Goal: Communication & Community: Answer question/provide support

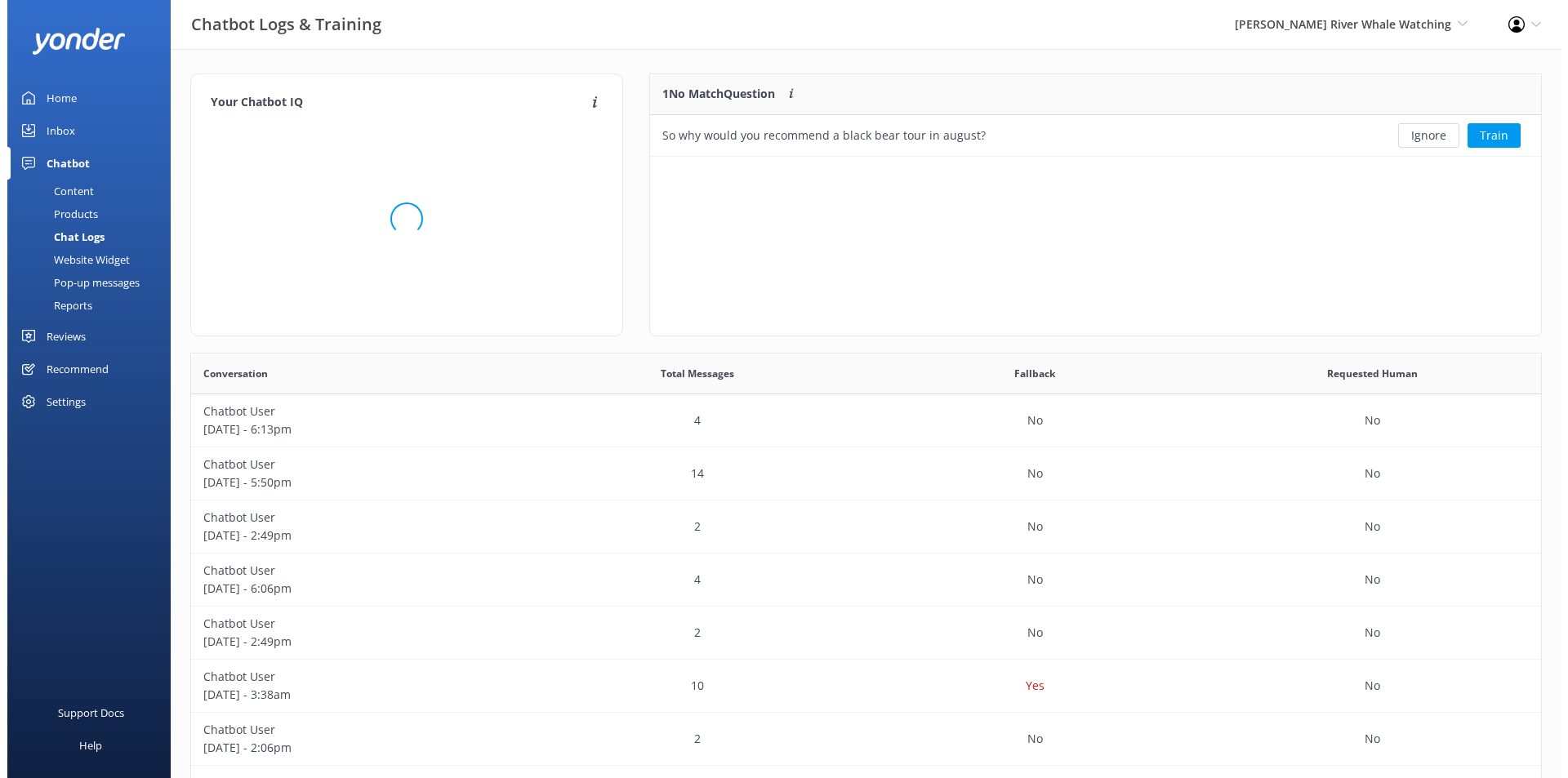
scroll to position [69, 876]
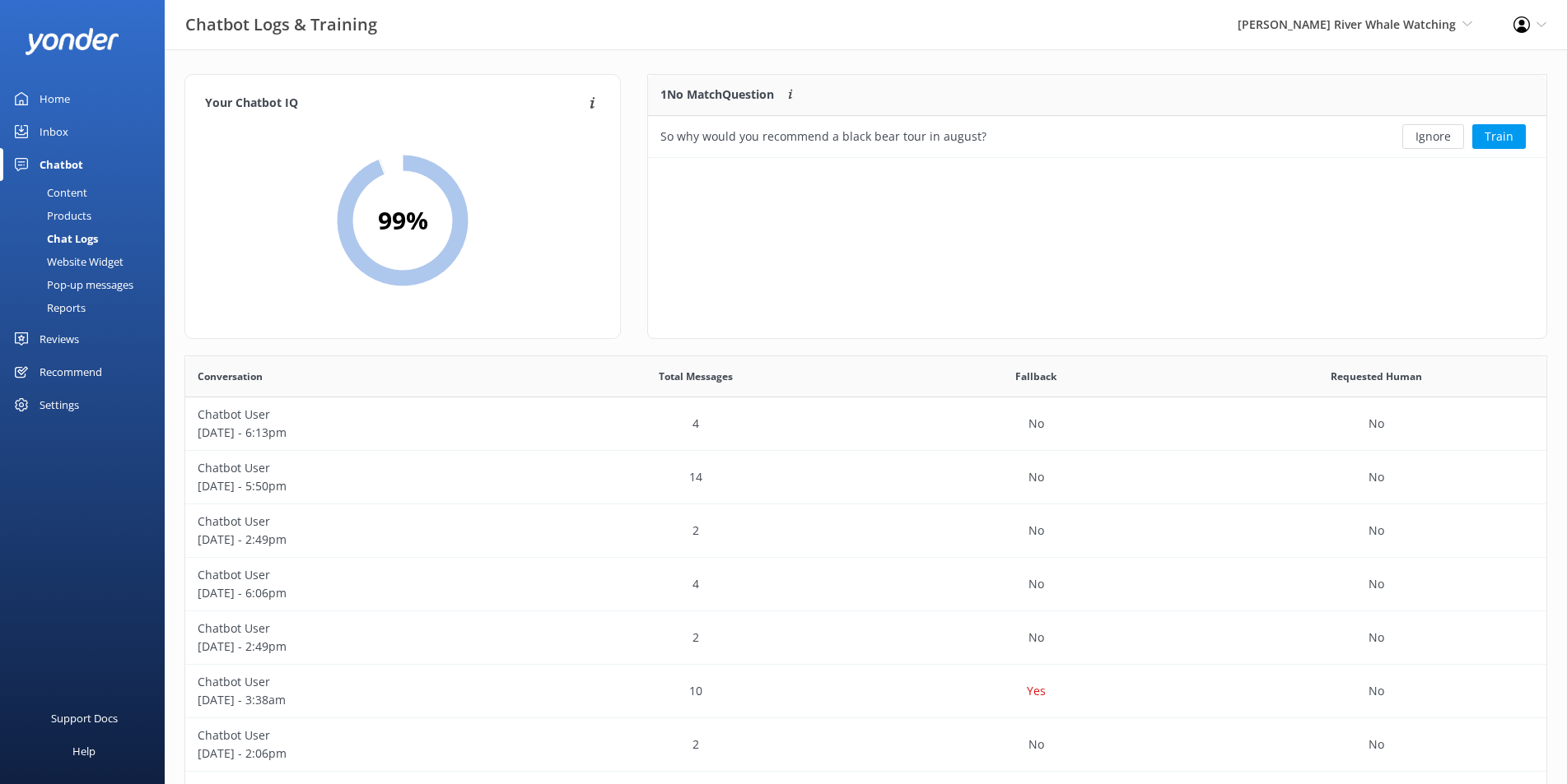
click at [58, 132] on div "Inbox" at bounding box center [54, 132] width 29 height 33
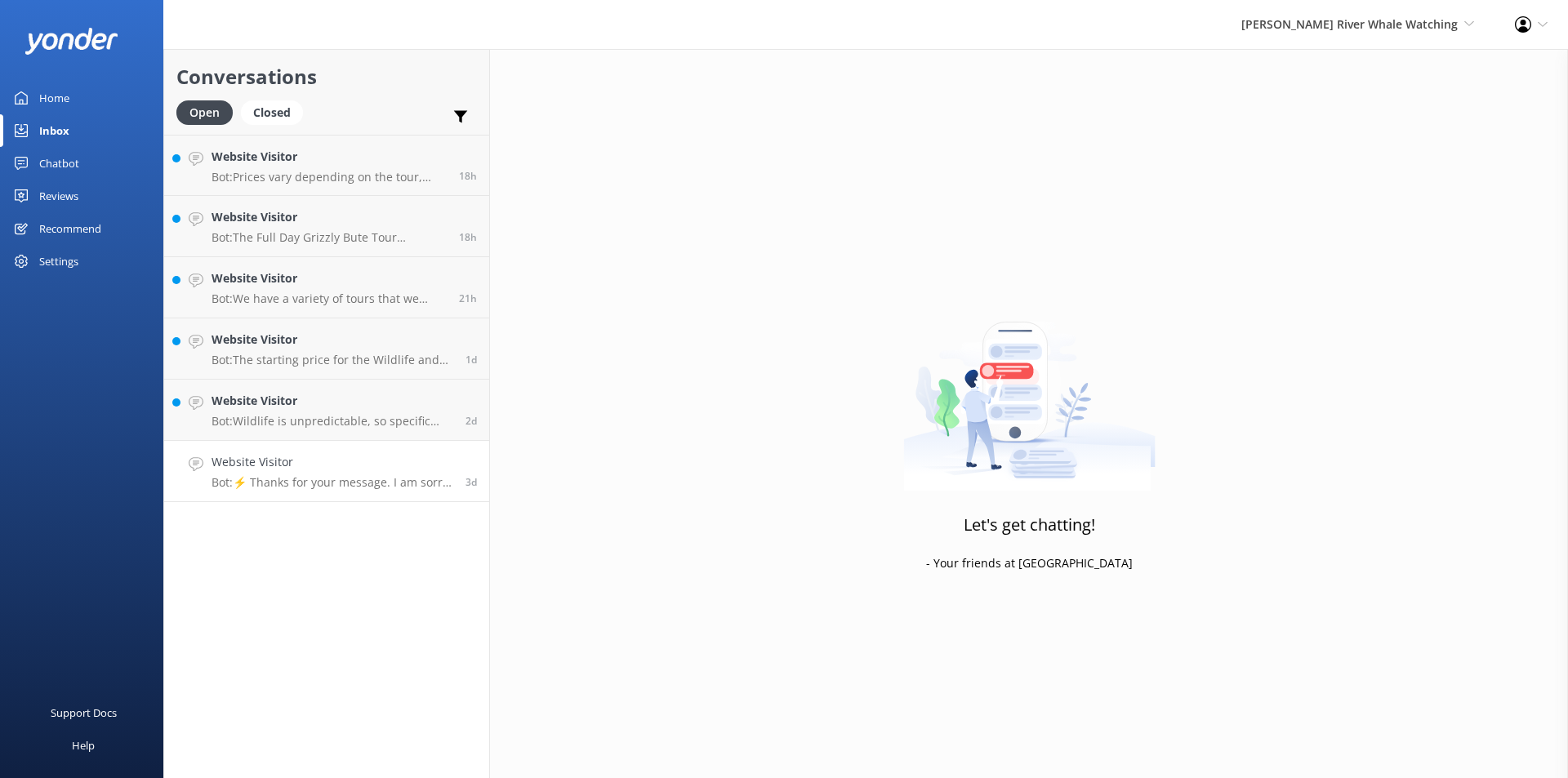
click at [338, 476] on p "Bot: ⚡ Thanks for your message. I am sorry I don't have that answer for you. Yo…" at bounding box center [332, 482] width 242 height 15
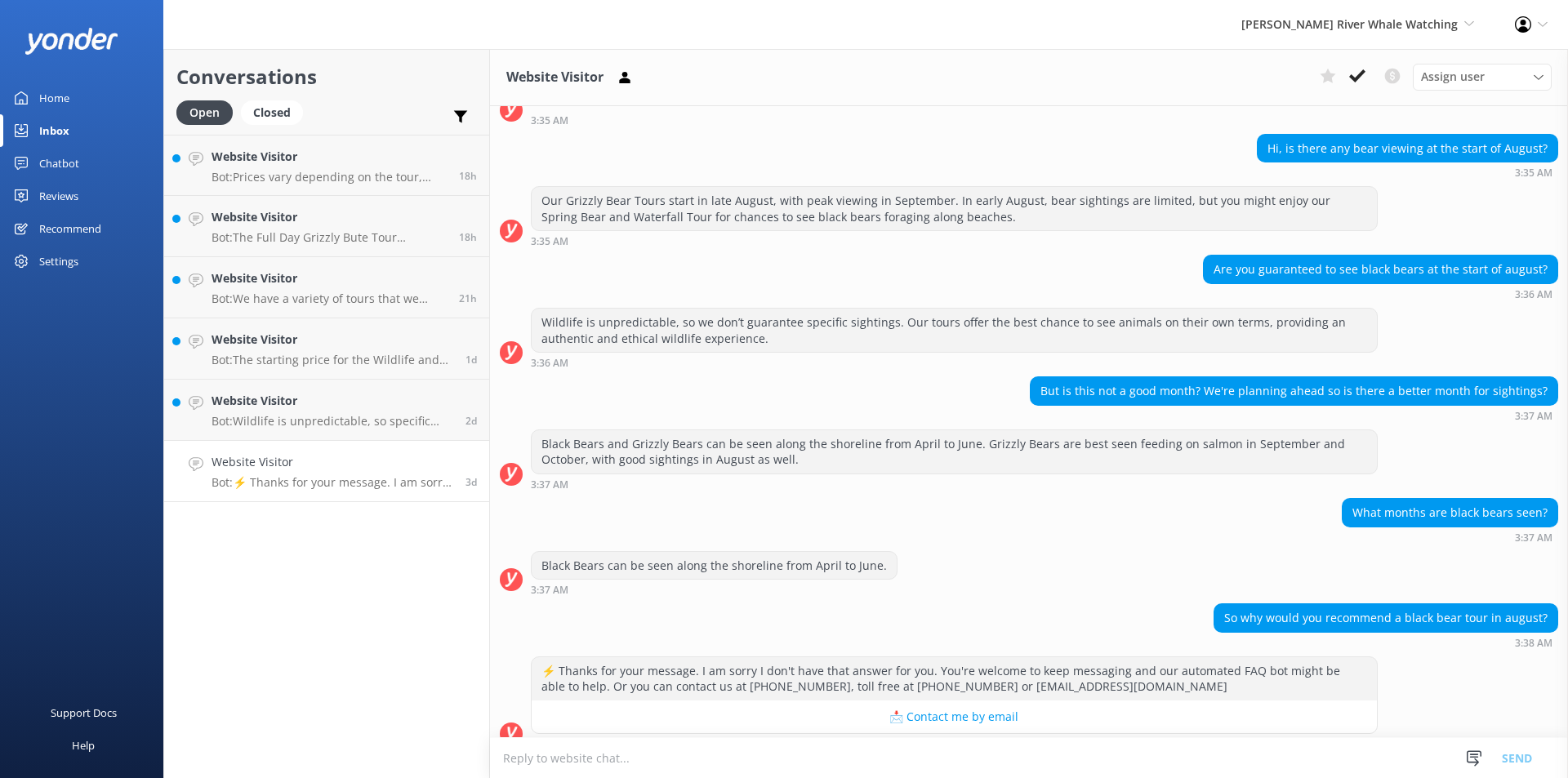
scroll to position [140, 0]
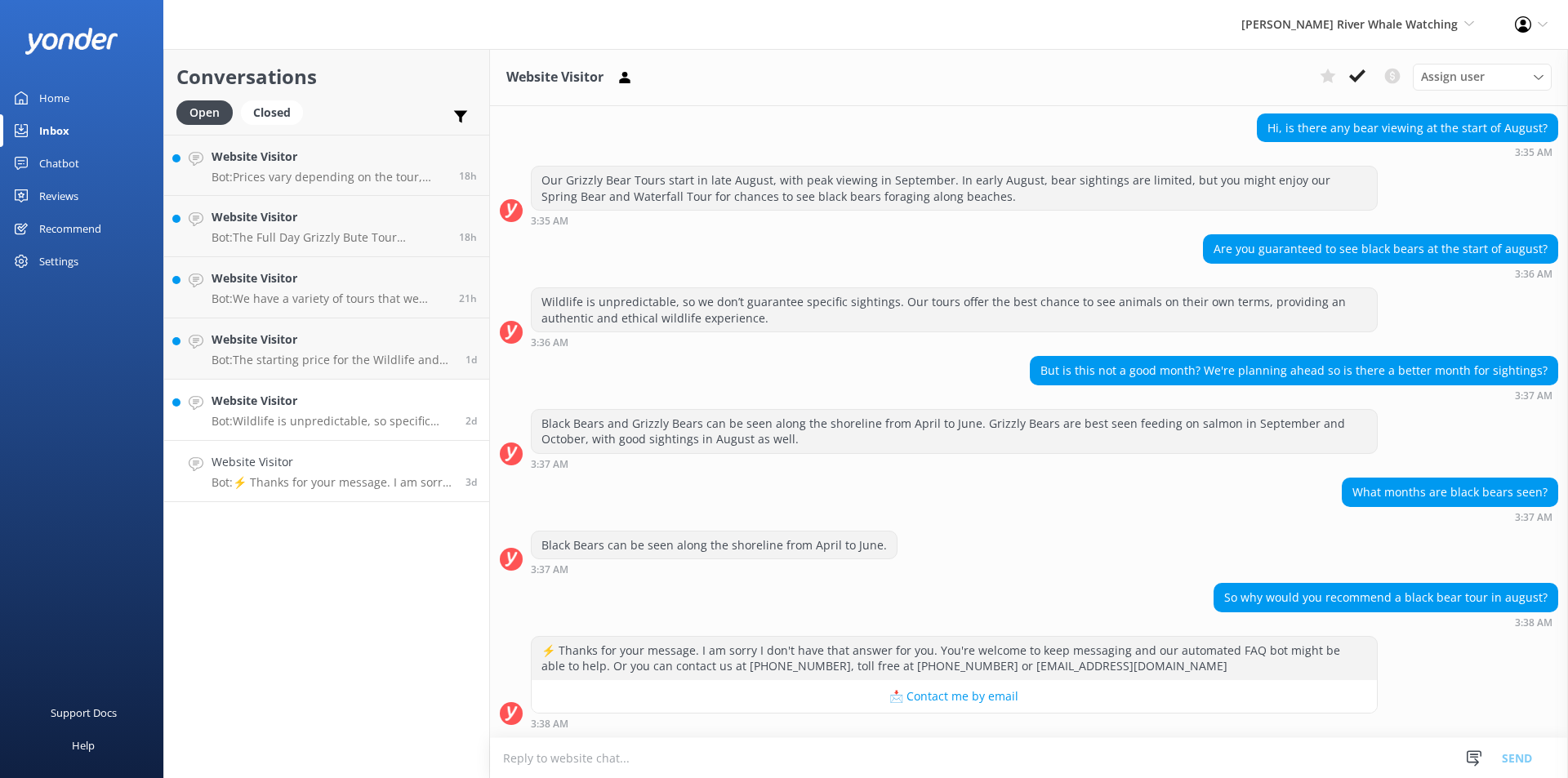
click at [253, 426] on p "Bot: Wildlife is unpredictable, so specific sightings, including grizzlies, are…" at bounding box center [332, 421] width 242 height 15
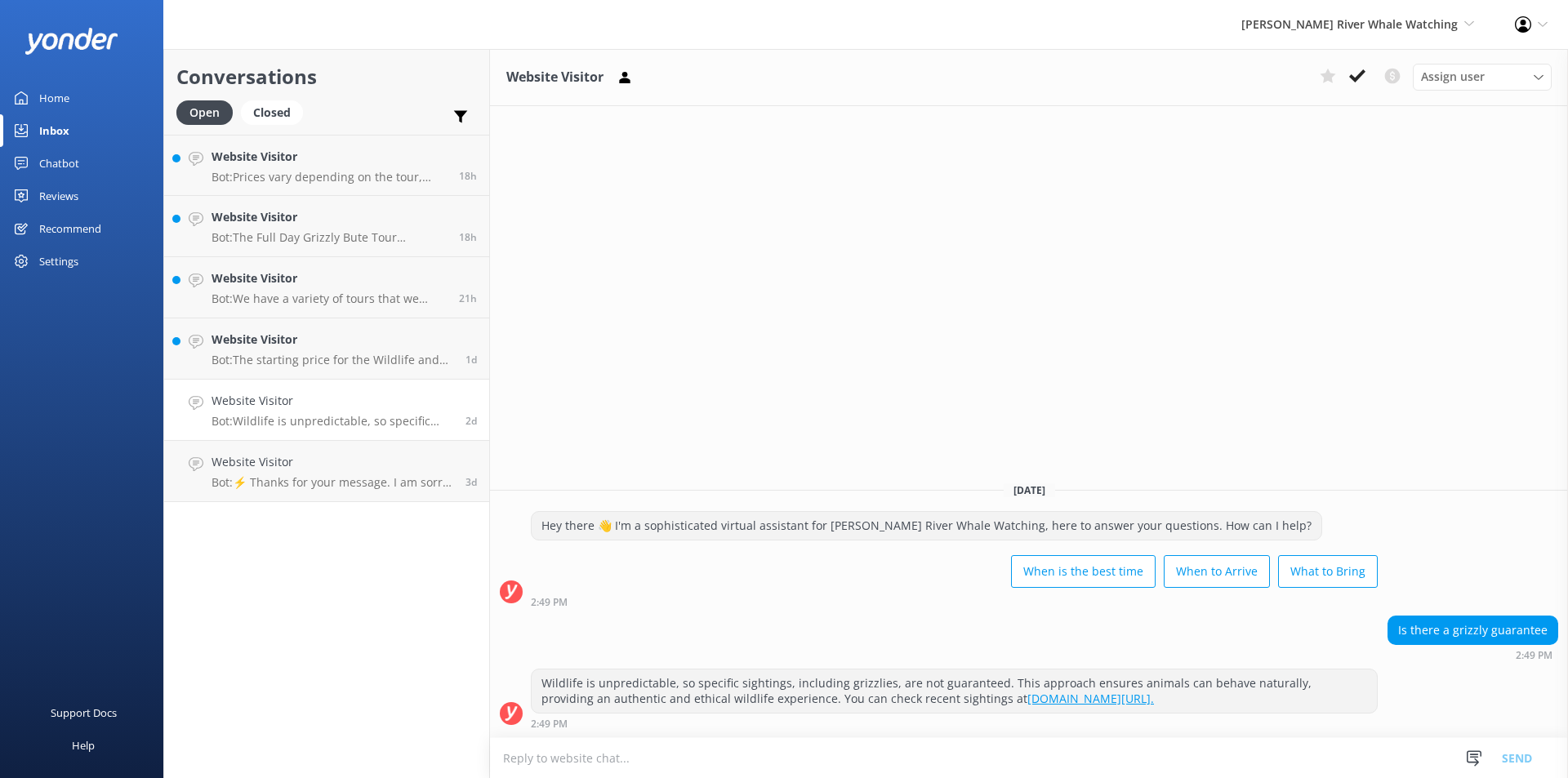
drag, startPoint x: 1345, startPoint y: 80, endPoint x: 948, endPoint y: 289, distance: 448.7
click at [1084, 295] on div "Website Visitor Assign user [PERSON_NAME] CRWW Front Desk [PERSON_NAME] [PERSON…" at bounding box center [1029, 414] width 1078 height 729
click at [273, 340] on h4 "Website Visitor" at bounding box center [332, 340] width 242 height 18
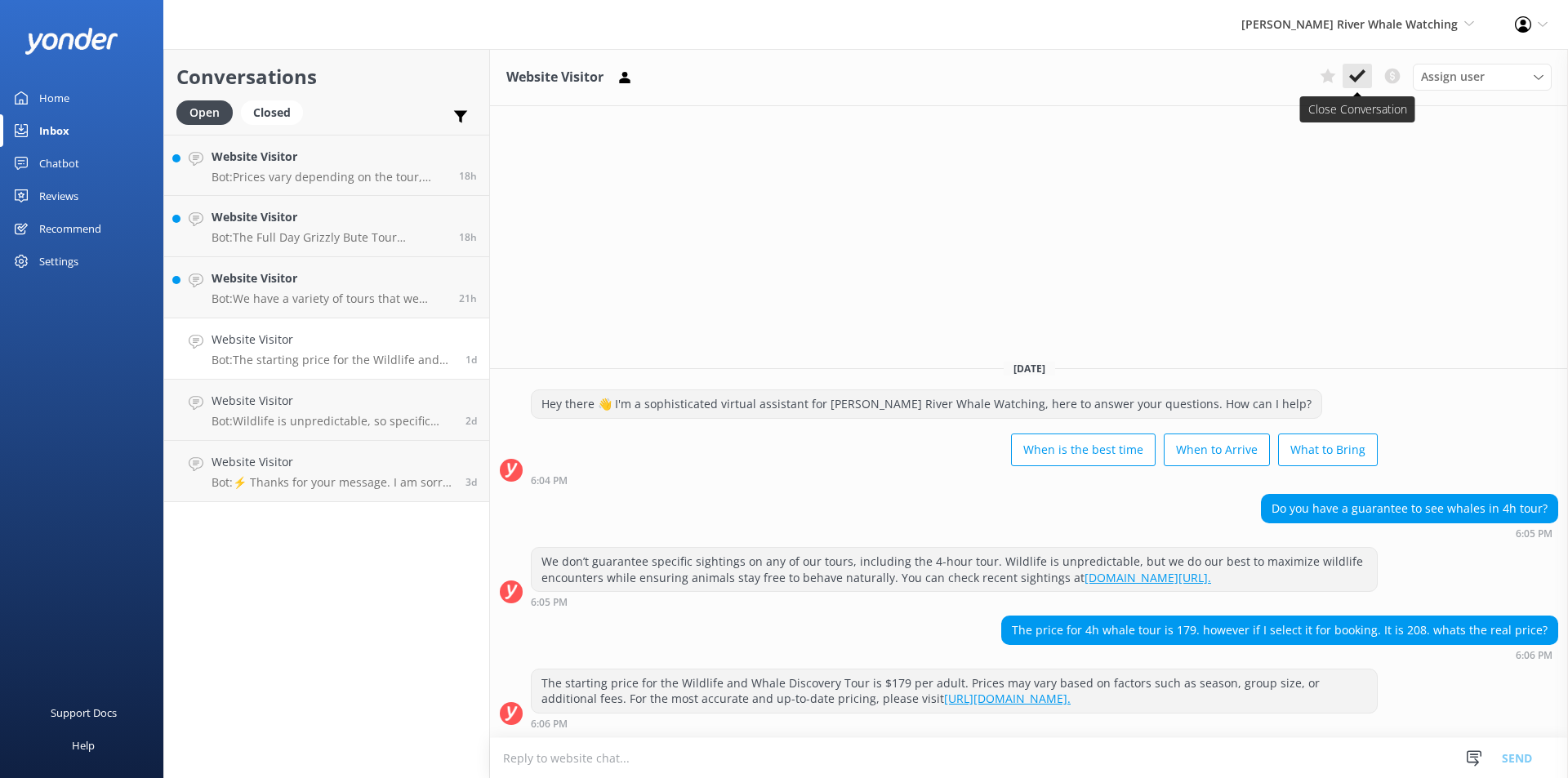
click at [1354, 70] on icon at bounding box center [1357, 76] width 16 height 16
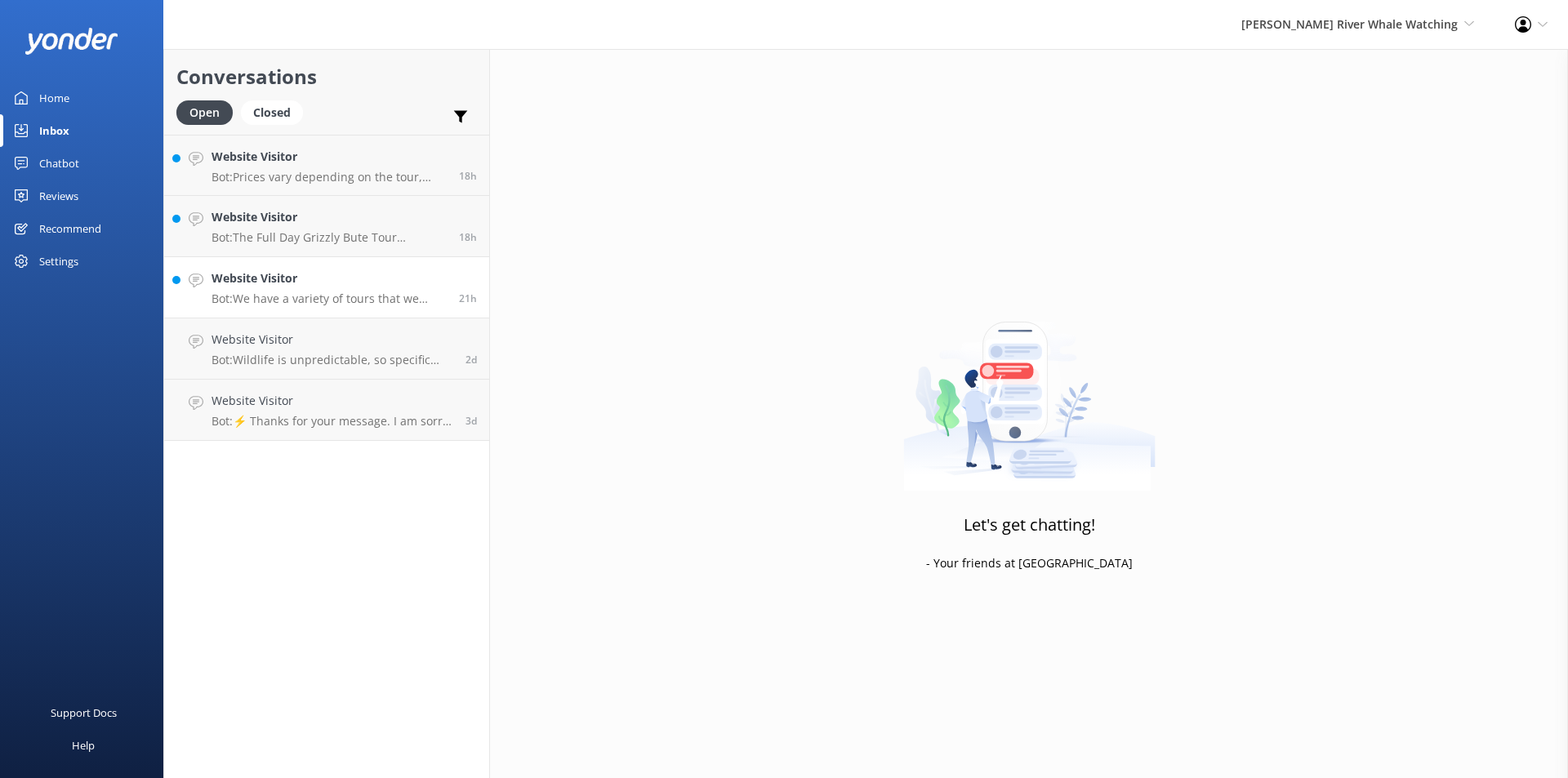
click at [273, 291] on div "Website Visitor Bot: We have a variety of tours that we offer. A full list of t…" at bounding box center [329, 287] width 236 height 36
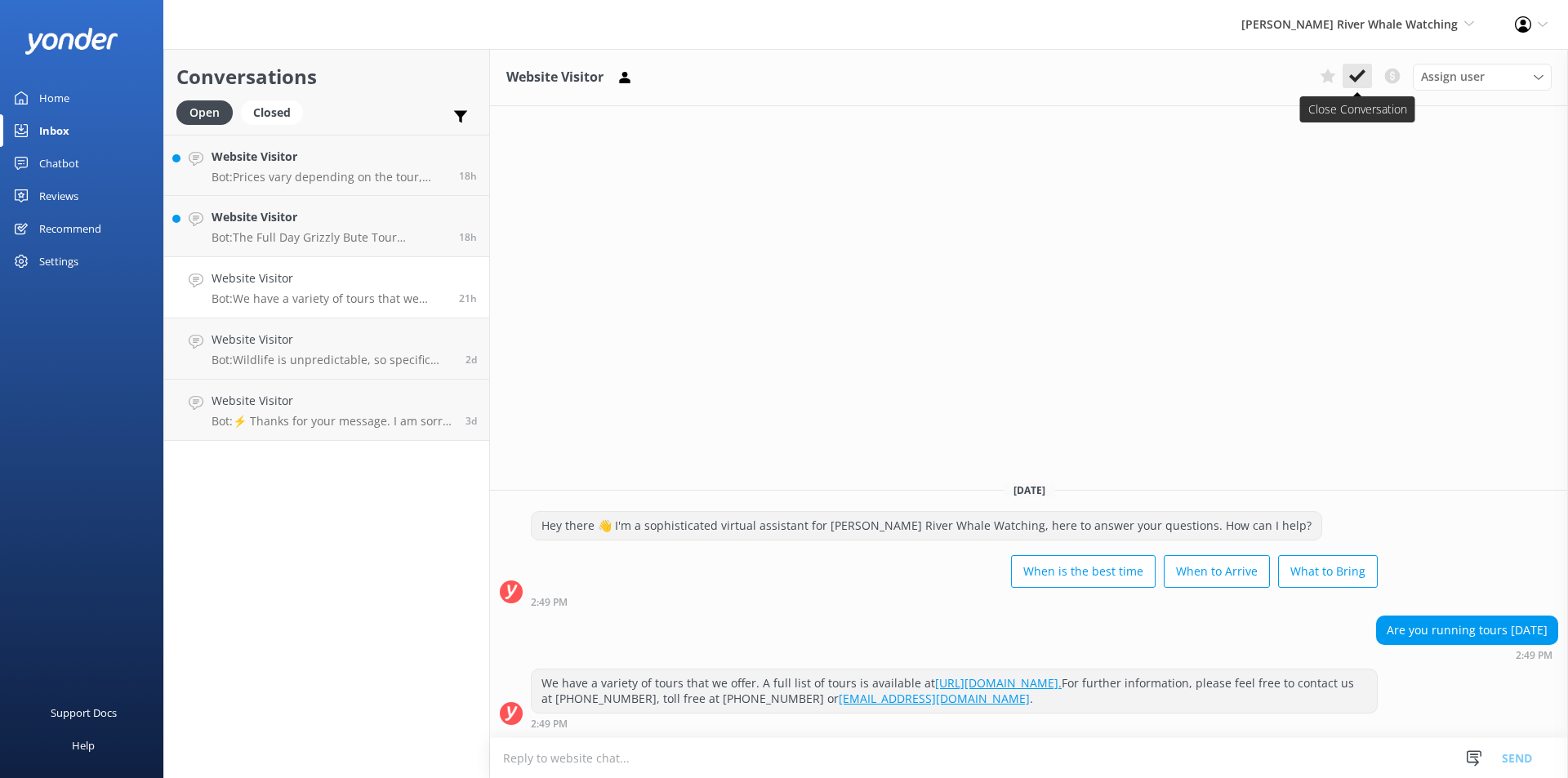
click at [1357, 86] on button at bounding box center [1357, 76] width 29 height 24
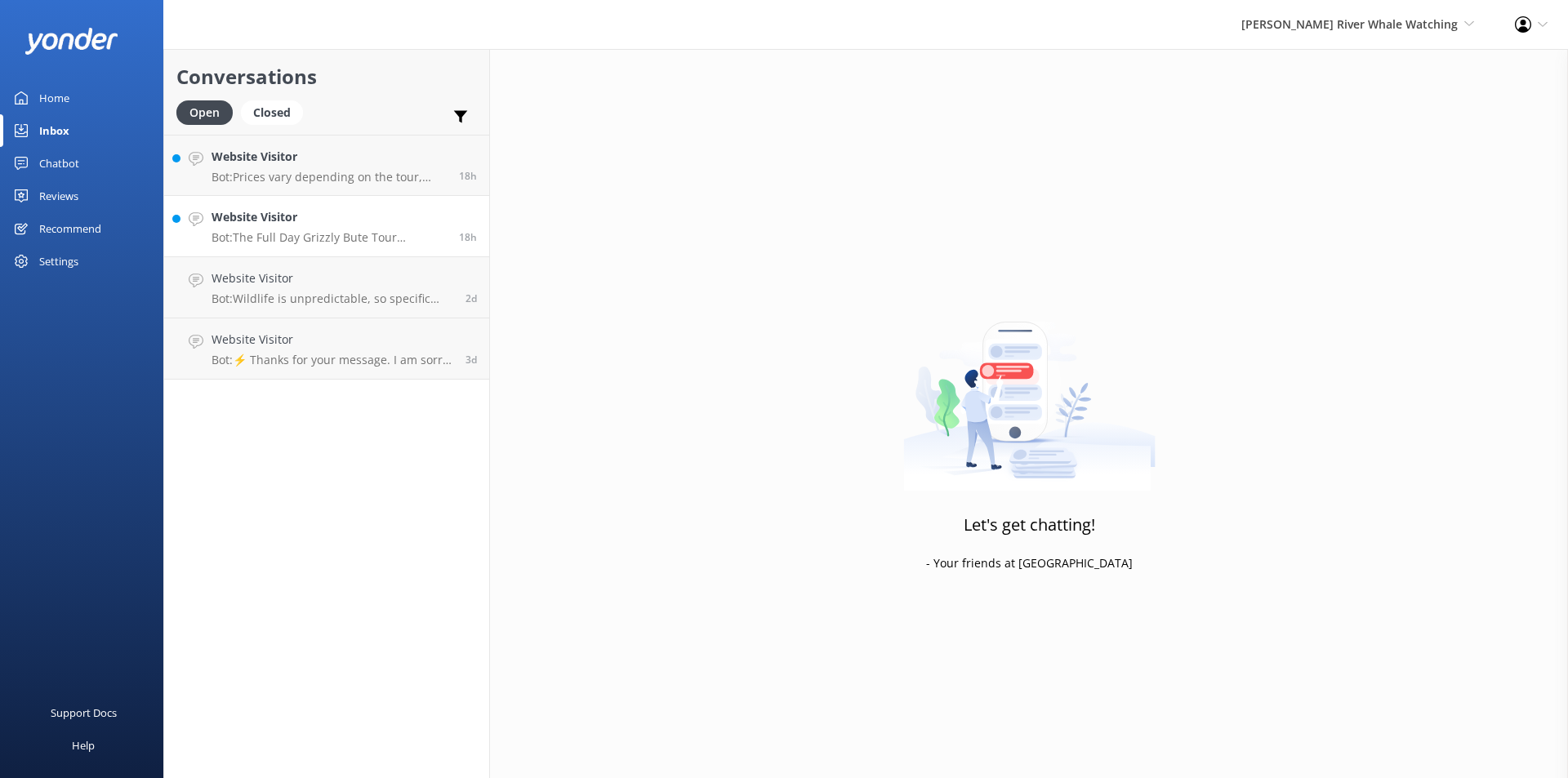
click at [292, 220] on h4 "Website Visitor" at bounding box center [329, 217] width 236 height 18
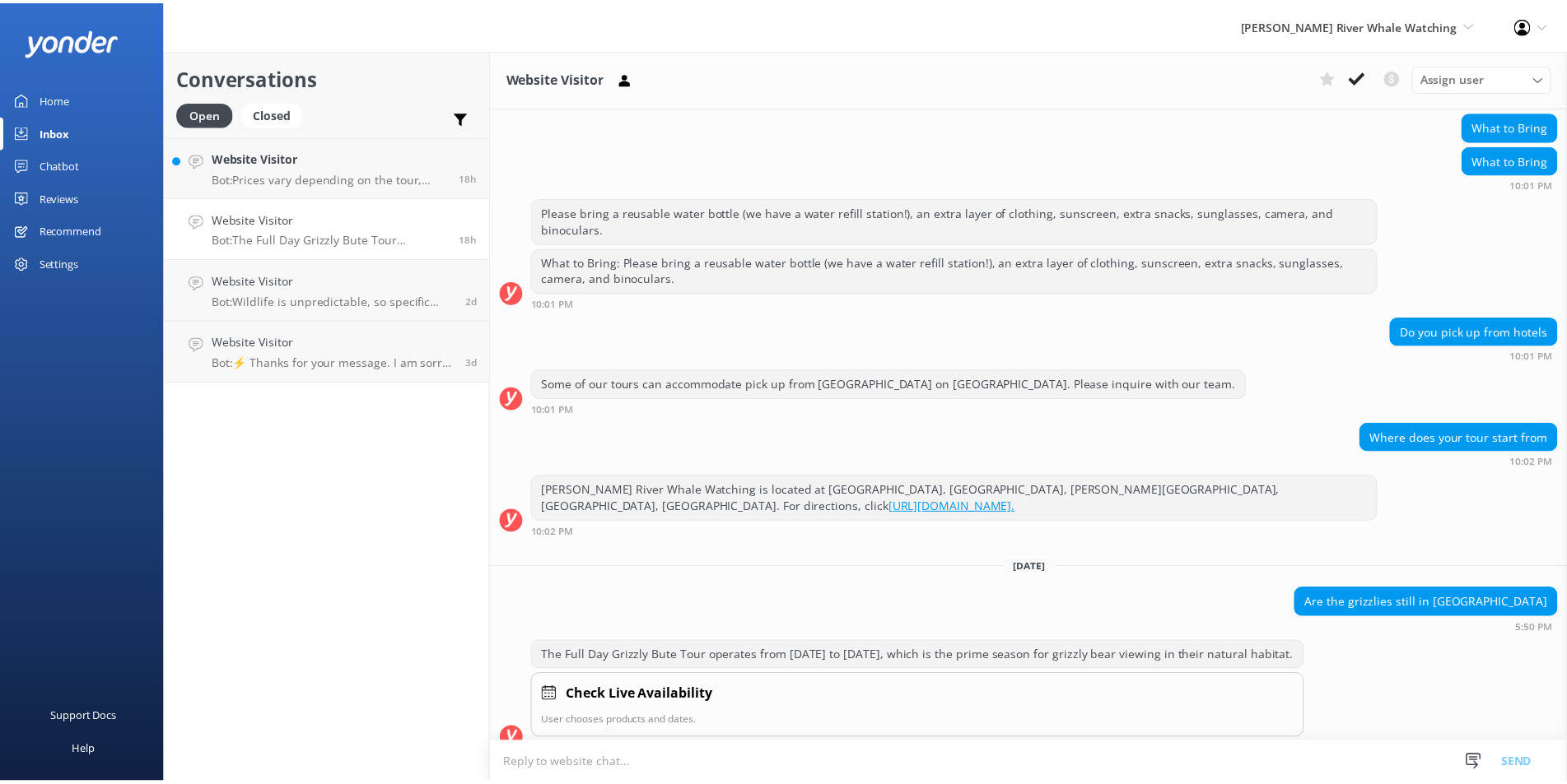
scroll to position [469, 0]
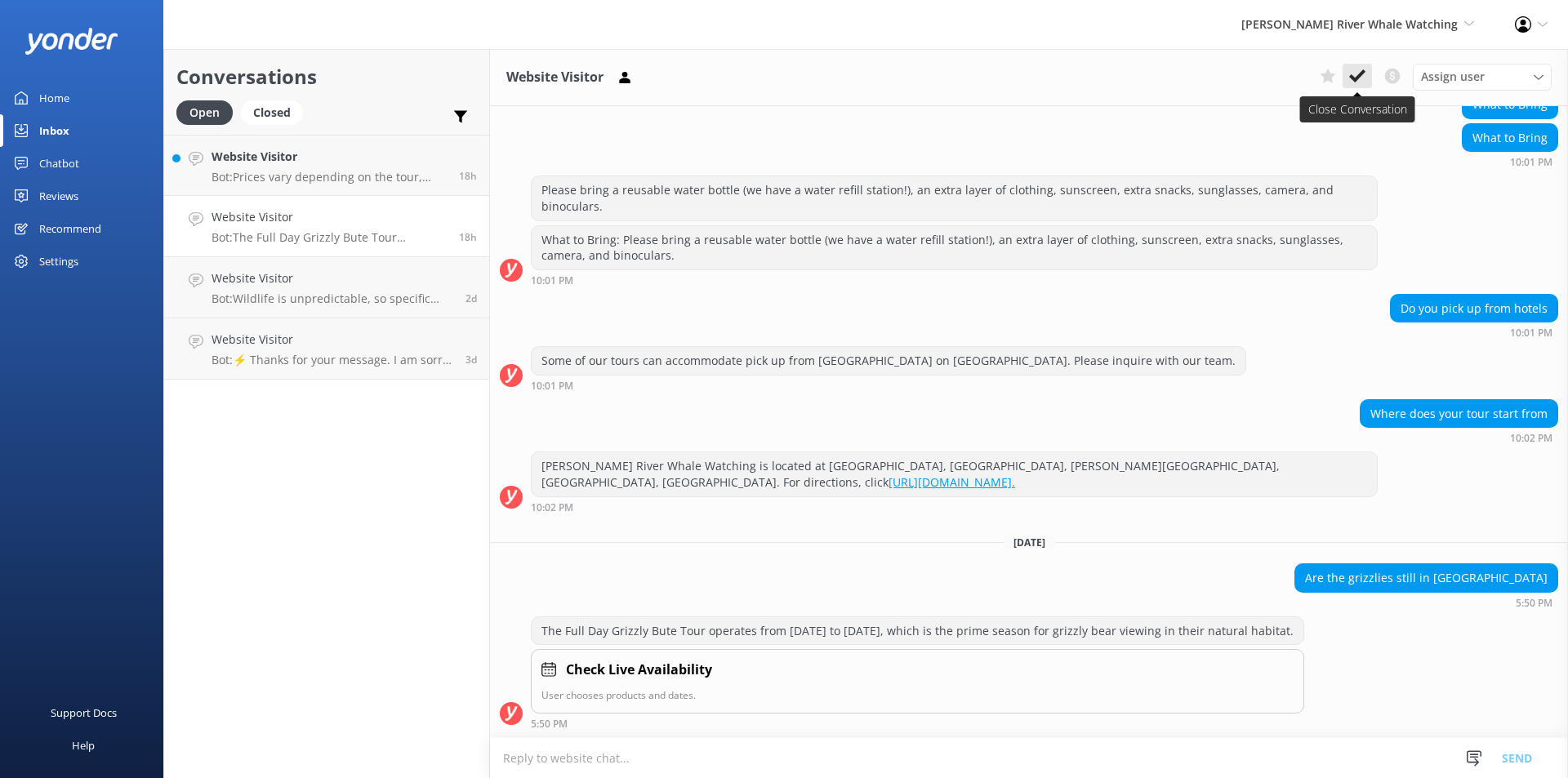
click at [1345, 84] on button at bounding box center [1357, 76] width 29 height 24
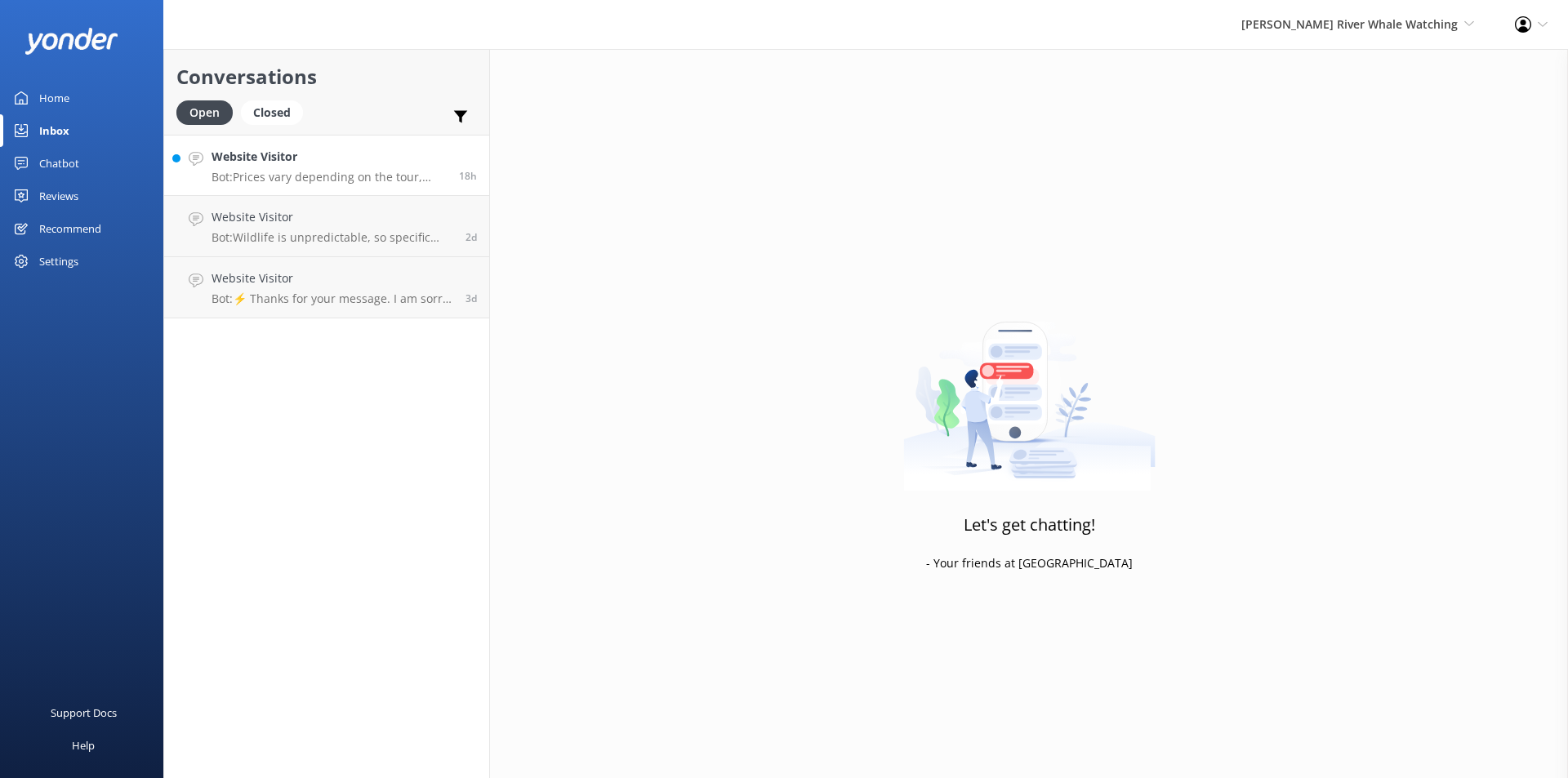
click at [260, 168] on div "Website Visitor Bot: Prices vary depending on the tour, season, group size, and…" at bounding box center [329, 165] width 236 height 35
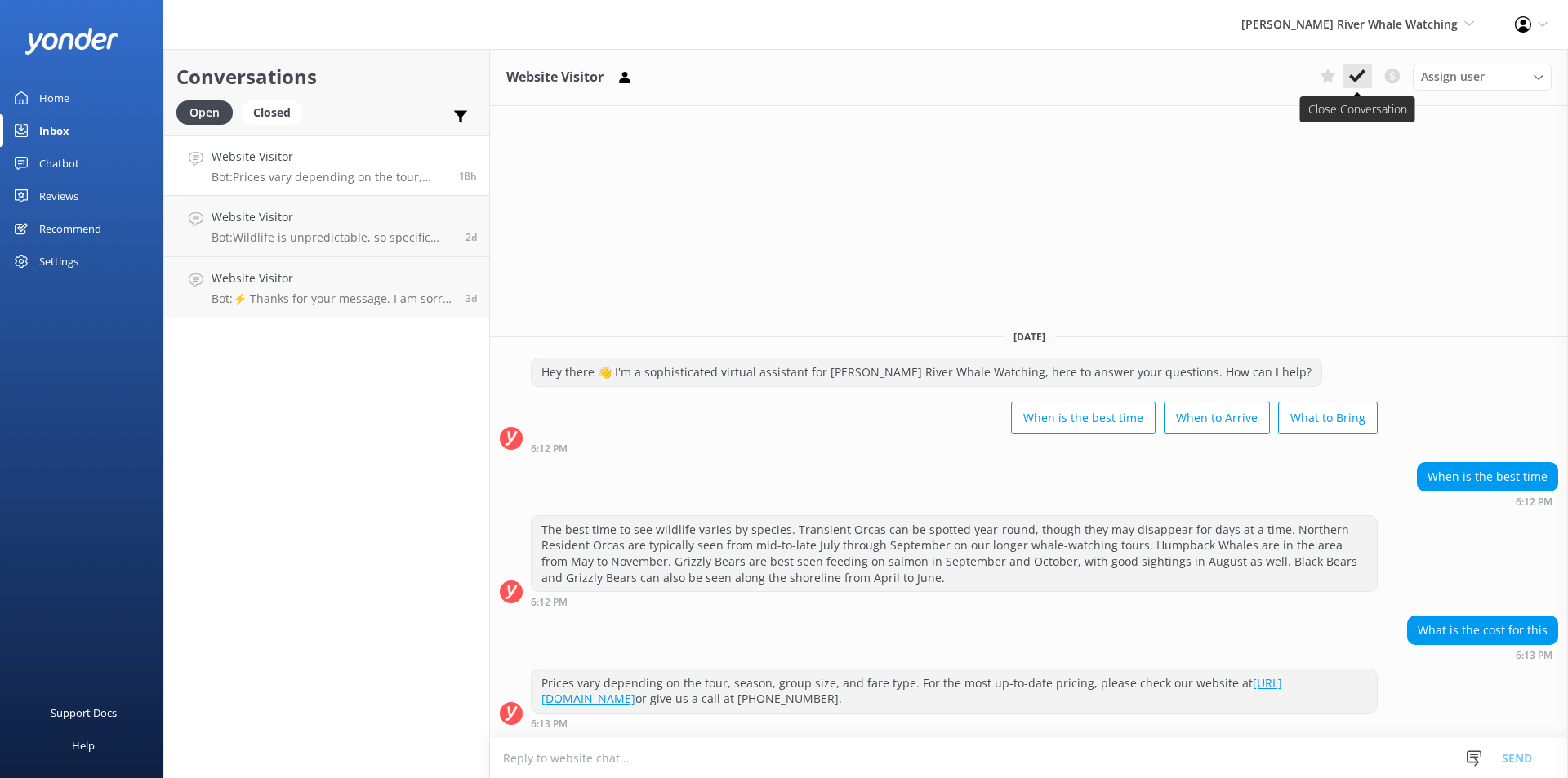
click at [1352, 79] on use at bounding box center [1357, 76] width 16 height 13
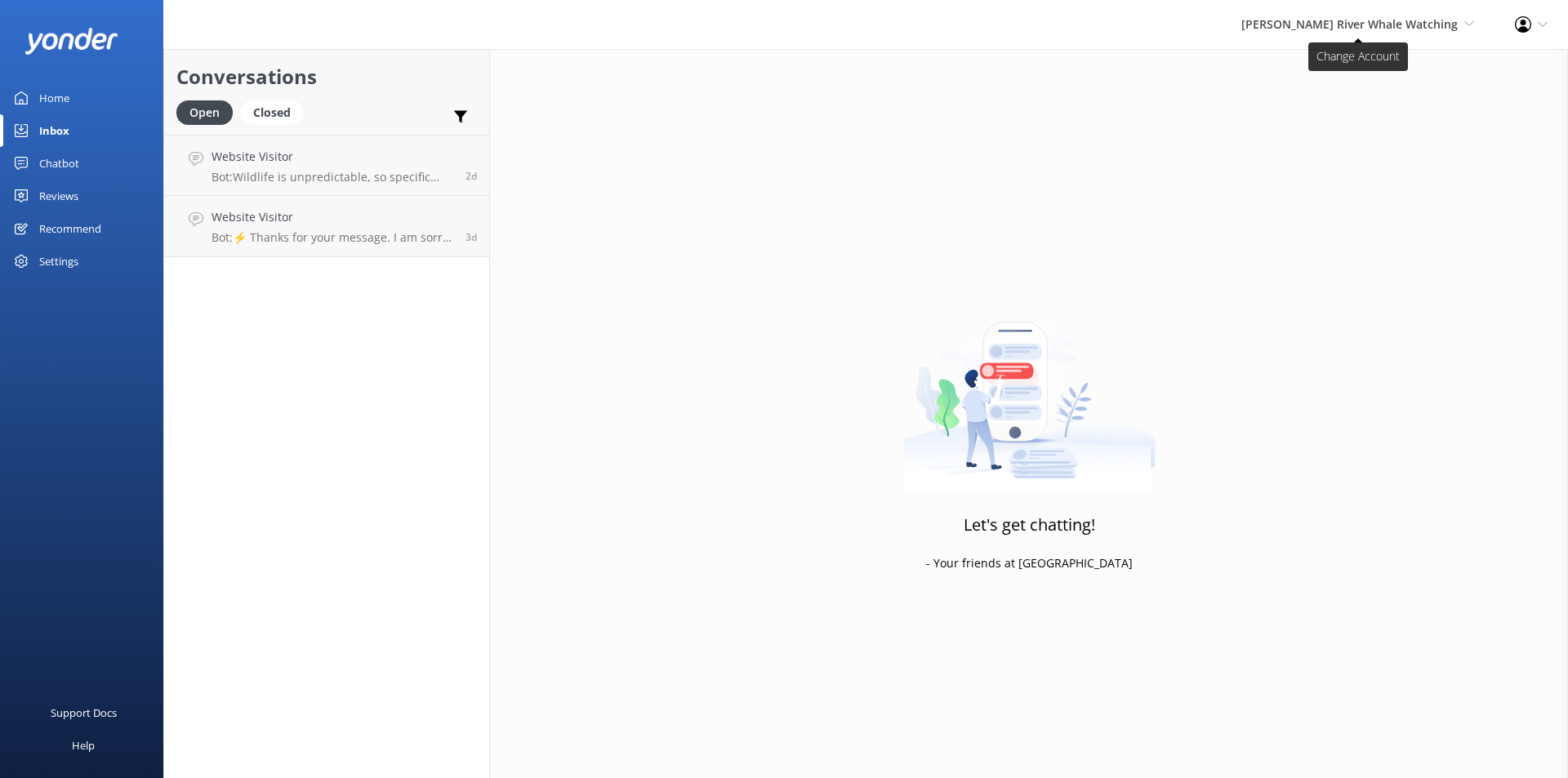
click at [1445, 18] on span "[PERSON_NAME] River Whale Watching" at bounding box center [1350, 24] width 217 height 15
click at [1366, 125] on link "[PERSON_NAME] River Whale Watching" at bounding box center [1413, 116] width 163 height 54
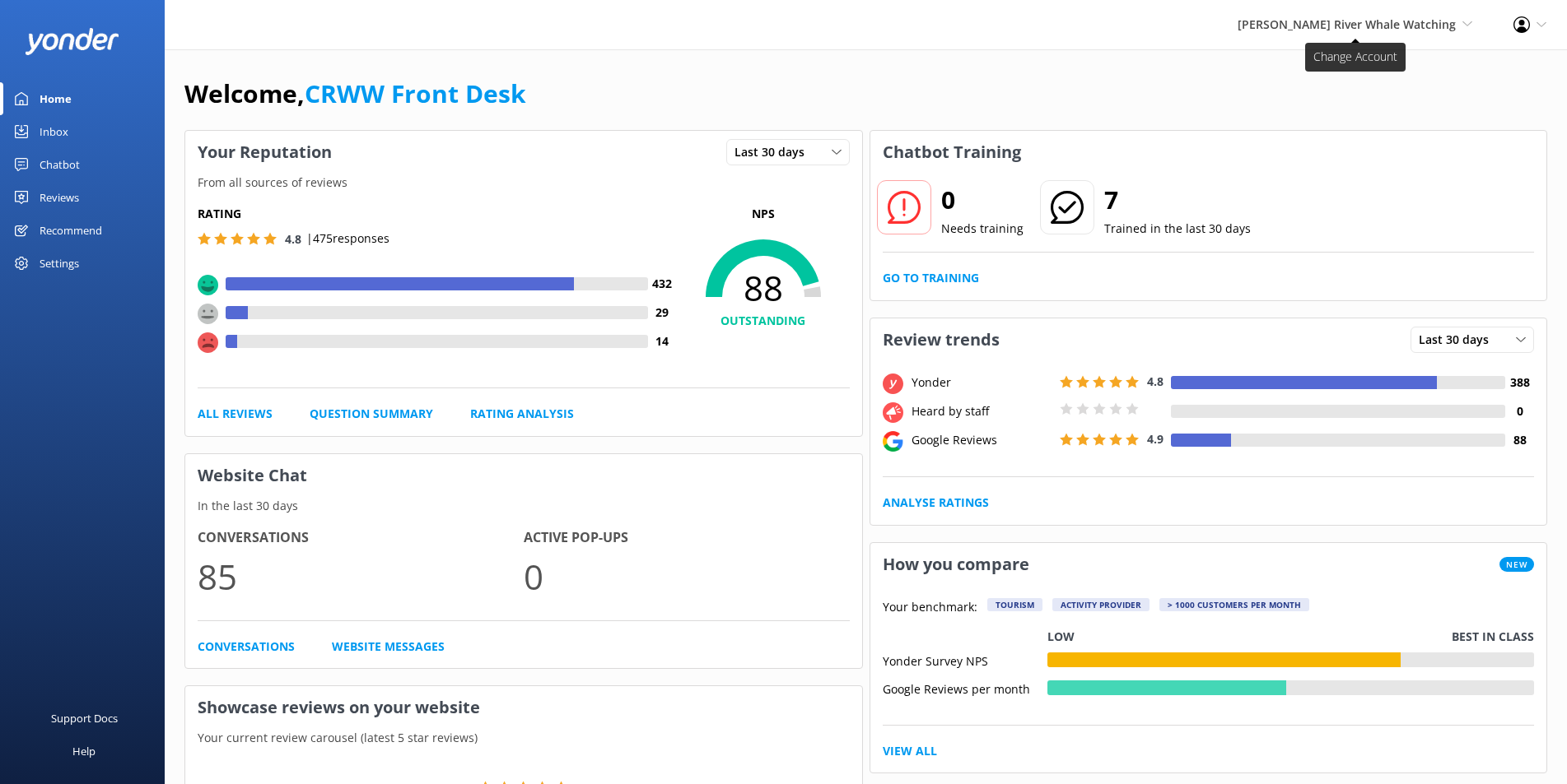
click at [1460, 27] on span "[PERSON_NAME] River Whale Watching Wildcoast Adventures [PERSON_NAME] River Wha…" at bounding box center [1355, 24] width 235 height 18
click at [1398, 73] on link "Wildcoast Adventures" at bounding box center [1411, 71] width 165 height 40
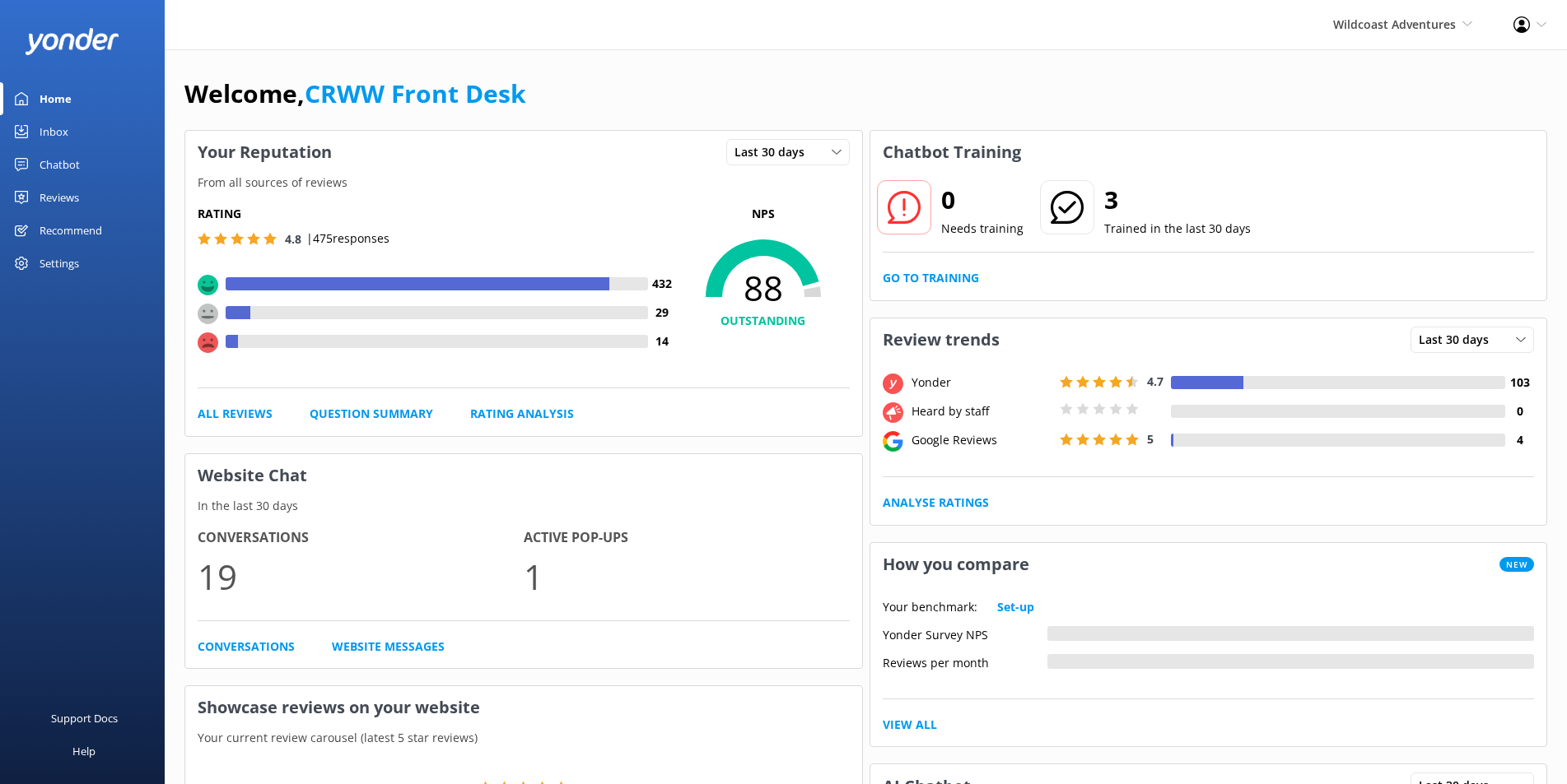
click at [74, 133] on link "Inbox" at bounding box center [82, 132] width 165 height 33
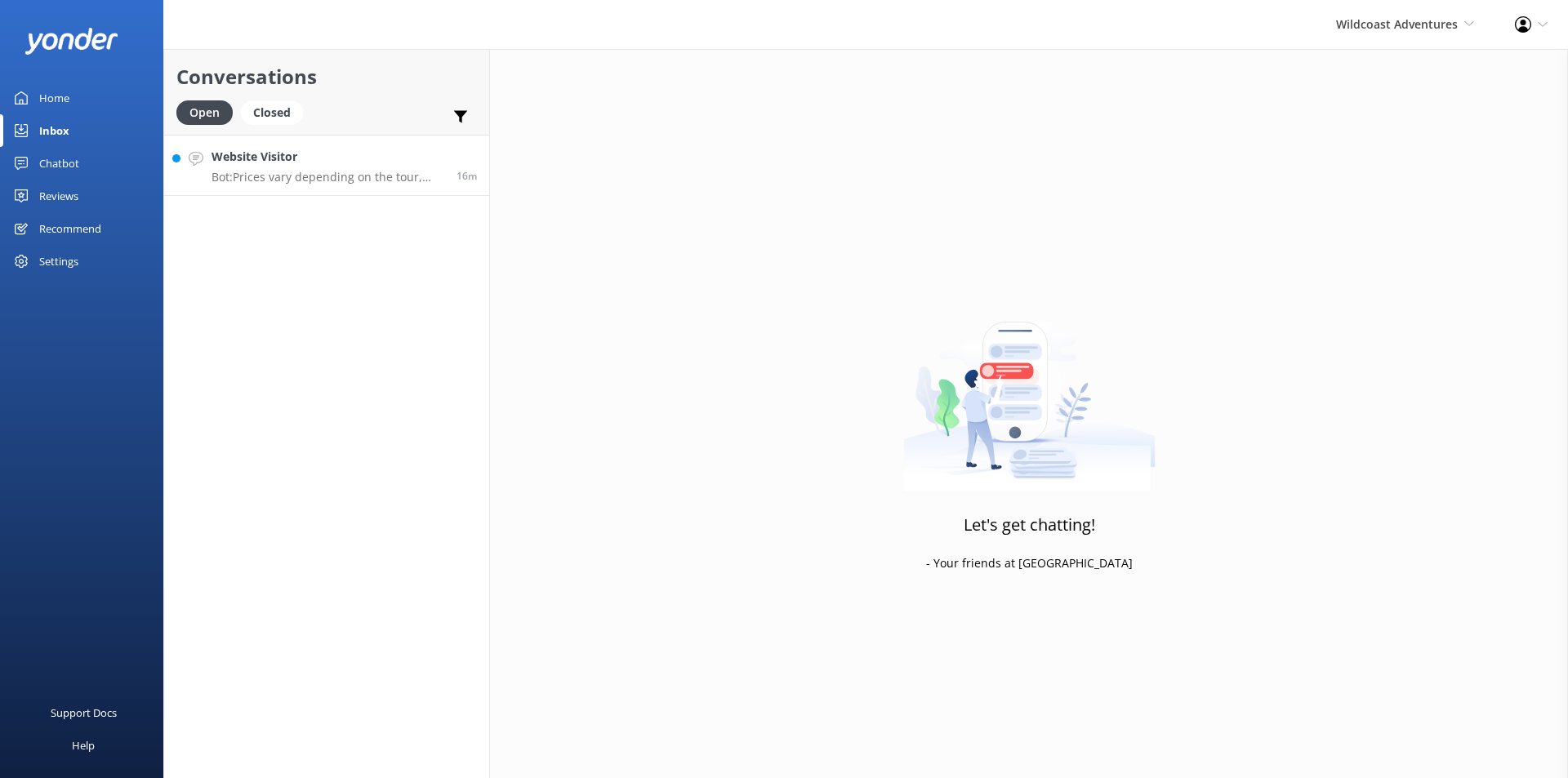
click at [295, 175] on p "Bot: Prices vary depending on the tour, season, group size, and fare type. For …" at bounding box center [328, 177] width 233 height 15
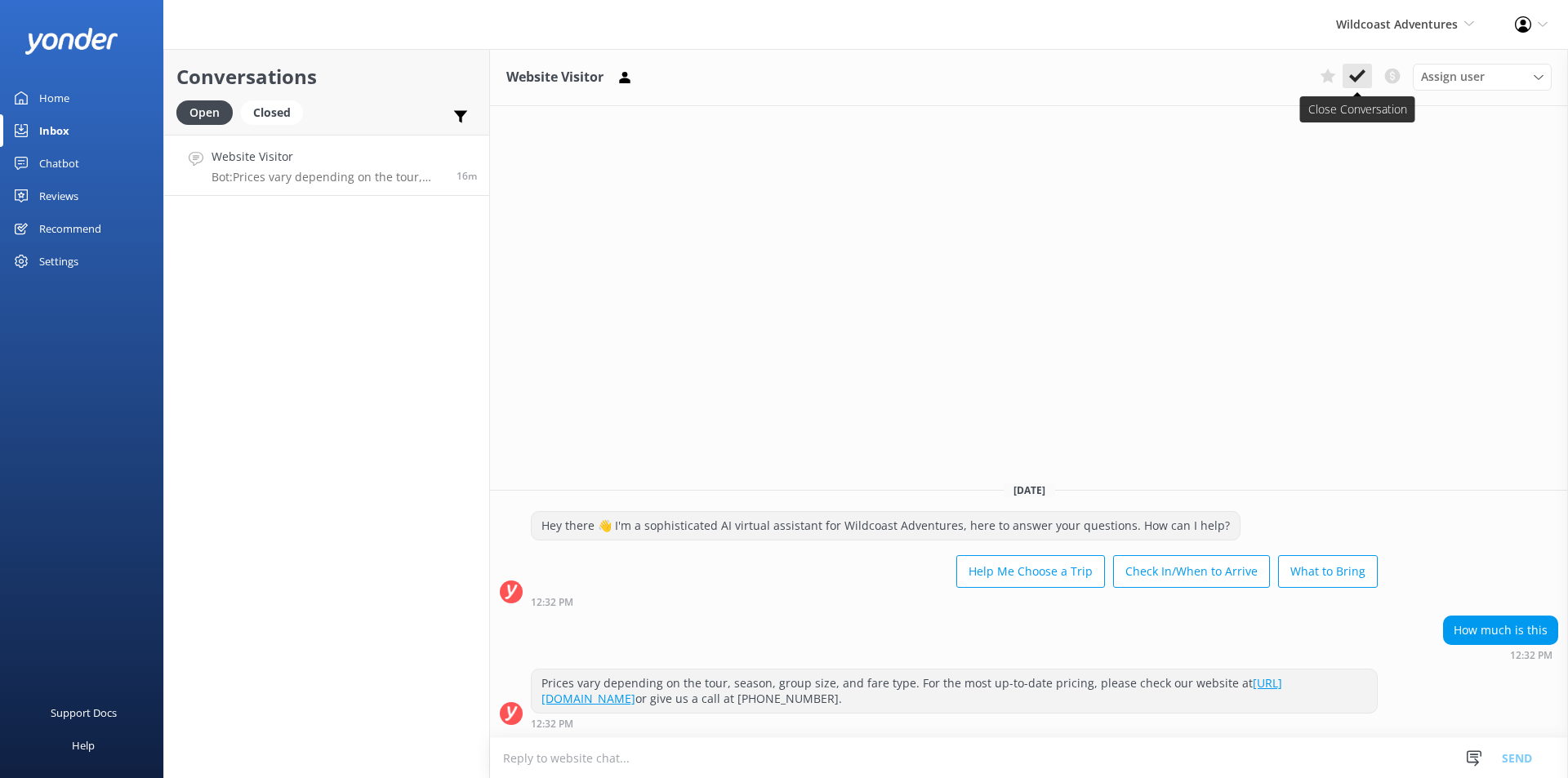
click at [1349, 82] on icon at bounding box center [1357, 76] width 16 height 16
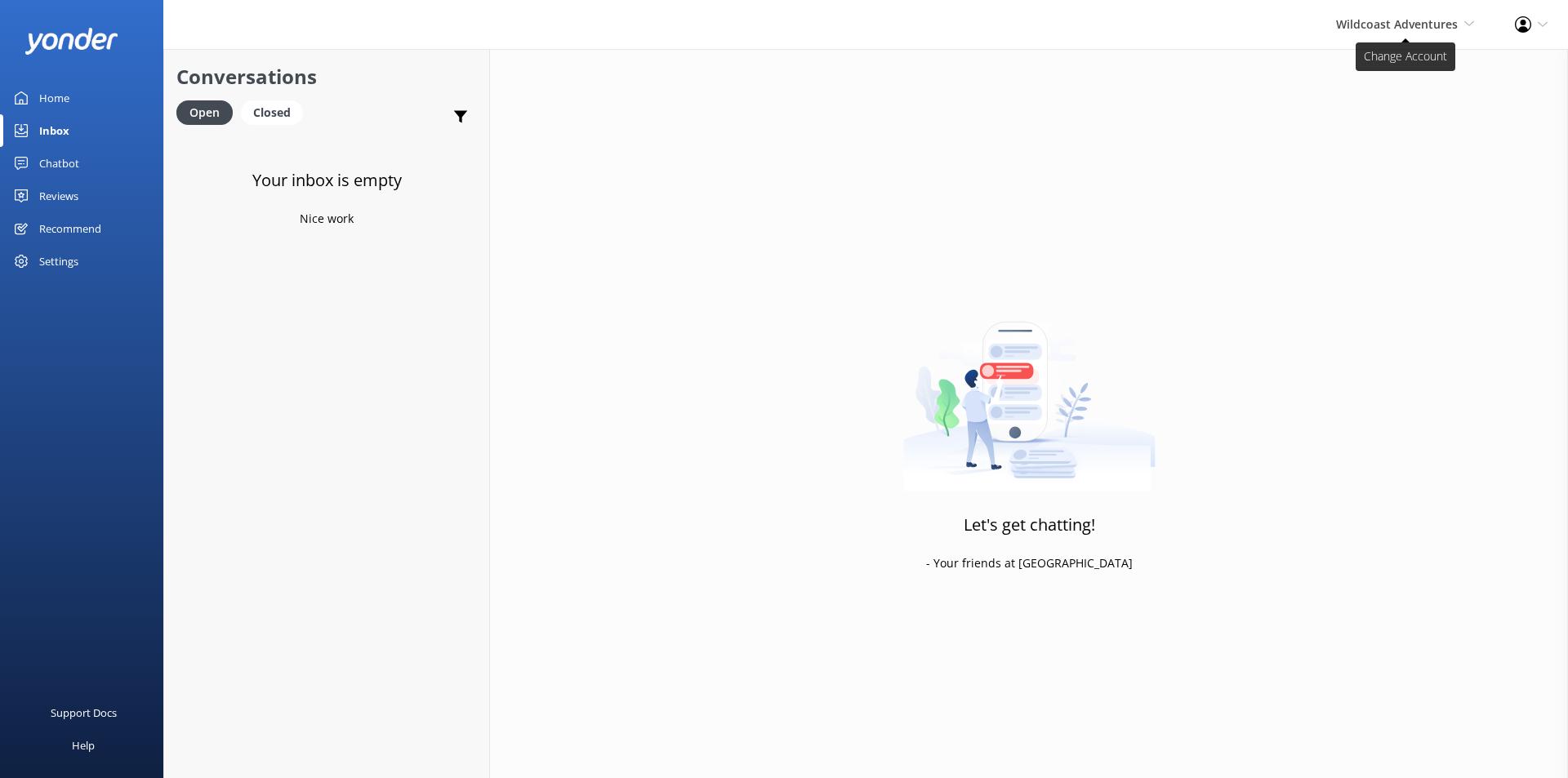
click at [1357, 31] on span "Wildcoast Adventures" at bounding box center [1397, 24] width 122 height 15
click at [1351, 119] on link "[PERSON_NAME] River Whale Watching" at bounding box center [1413, 116] width 163 height 54
